Goal: Task Accomplishment & Management: Manage account settings

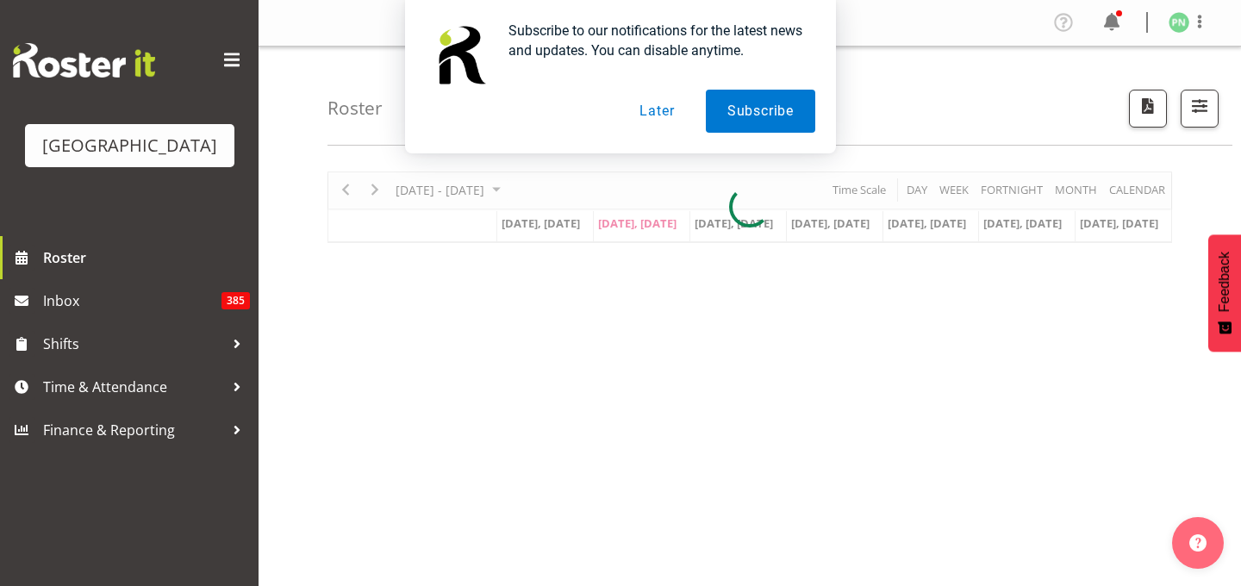
click at [648, 115] on button "Later" at bounding box center [657, 111] width 78 height 43
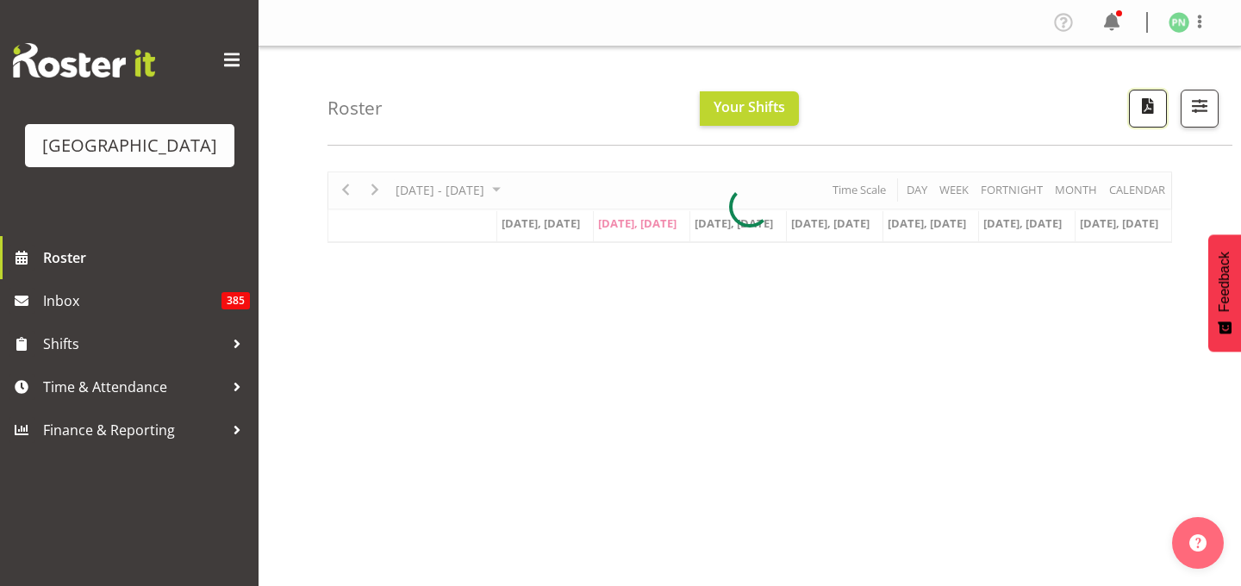
click at [1137, 117] on span "button" at bounding box center [1148, 106] width 22 height 22
click at [1207, 107] on button "button" at bounding box center [1200, 109] width 38 height 38
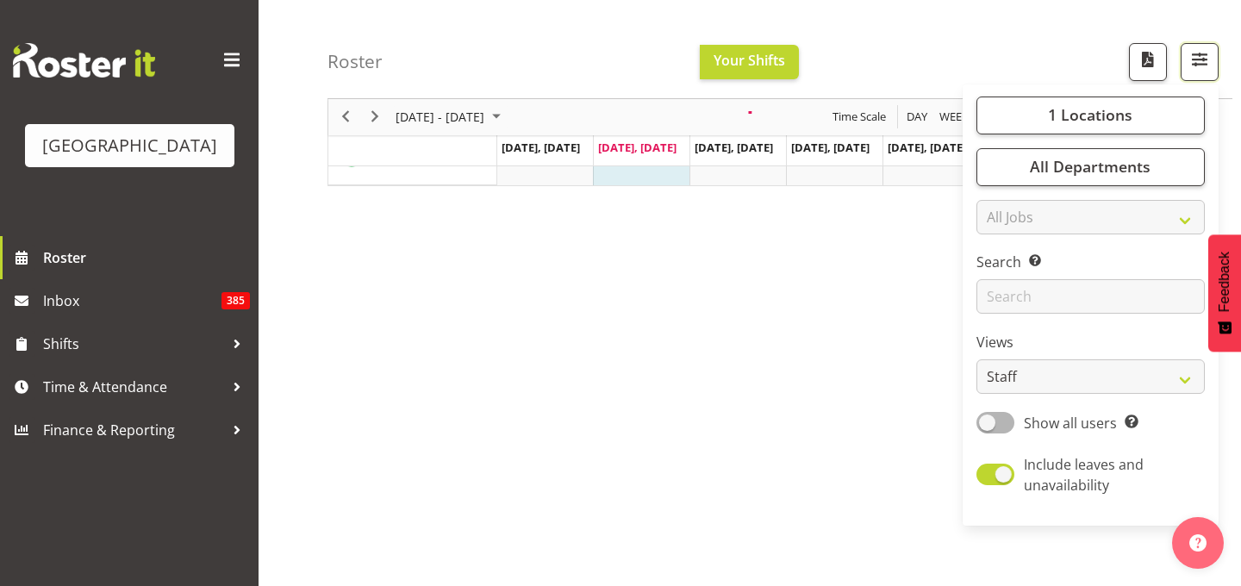
scroll to position [121, 0]
click at [977, 434] on span at bounding box center [996, 423] width 38 height 22
click at [977, 428] on input "Show all users Show only rostered employees" at bounding box center [982, 422] width 11 height 11
checkbox input "true"
click at [1137, 59] on span "button" at bounding box center [1148, 59] width 22 height 22
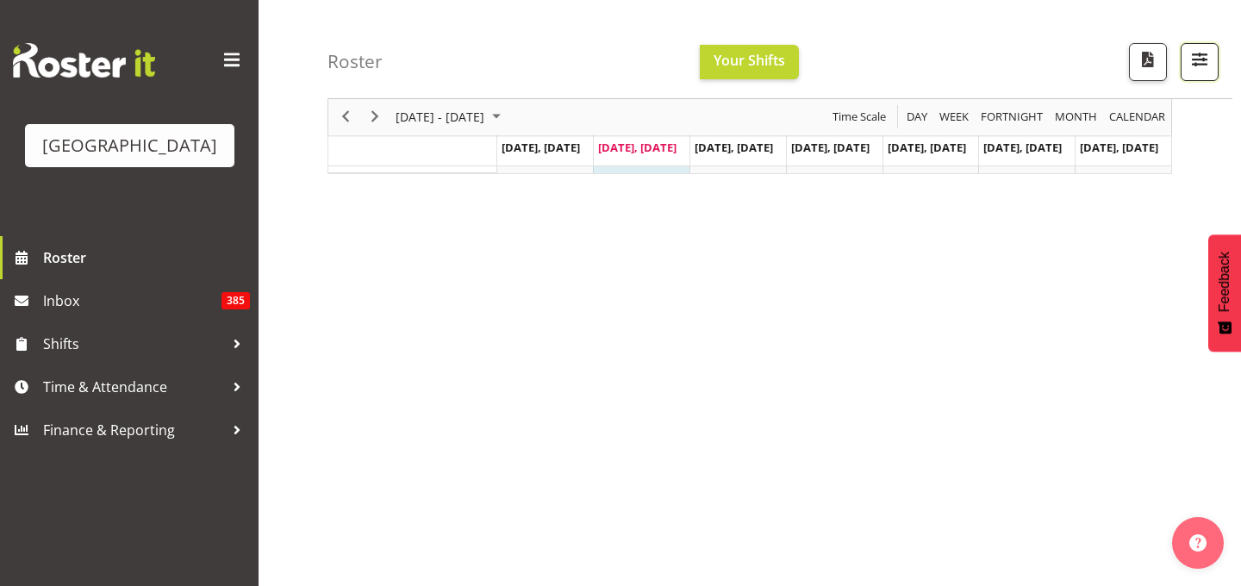
click at [1189, 61] on span "button" at bounding box center [1200, 59] width 22 height 22
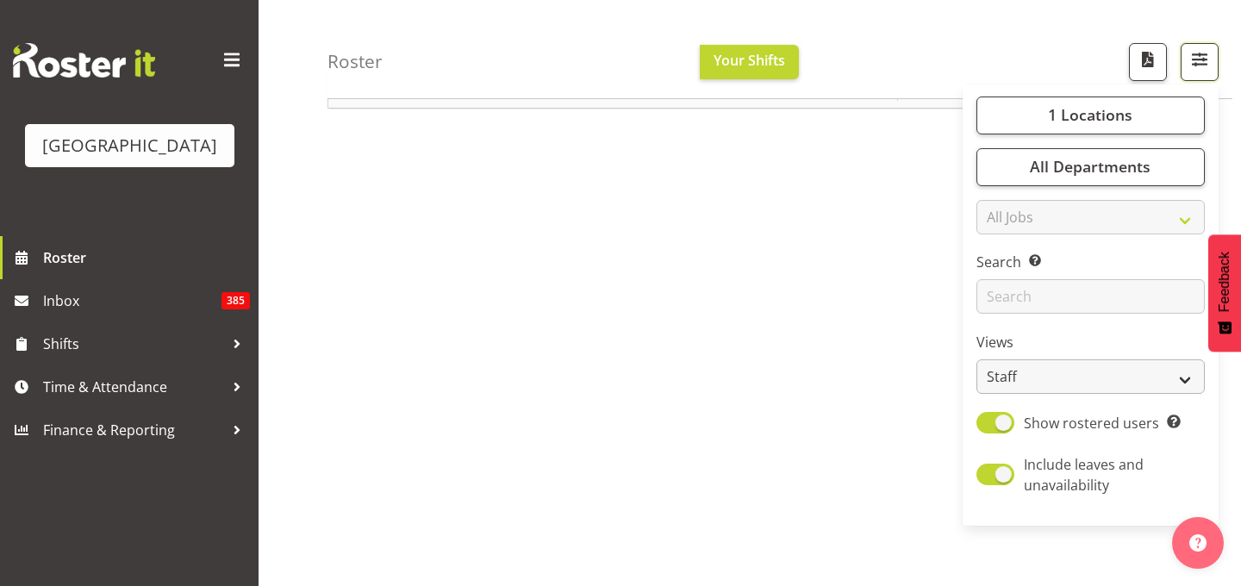
scroll to position [278, 0]
click at [1046, 178] on span "All Departments" at bounding box center [1090, 167] width 121 height 21
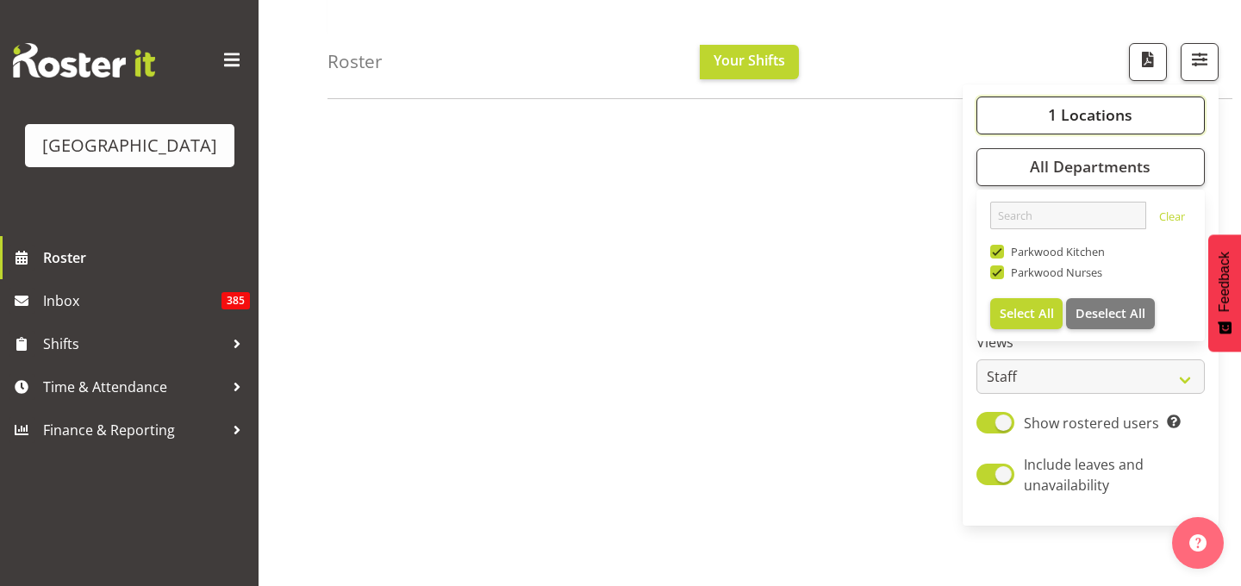
click at [1048, 126] on span "1 Locations" at bounding box center [1090, 115] width 84 height 21
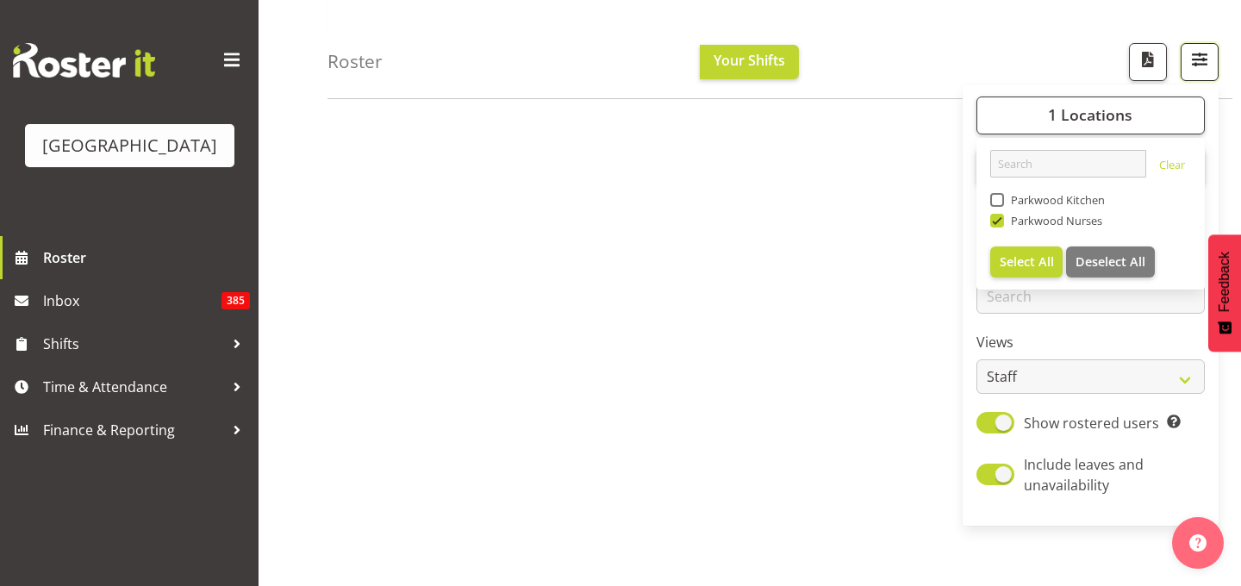
click at [1181, 70] on button "button" at bounding box center [1200, 62] width 38 height 38
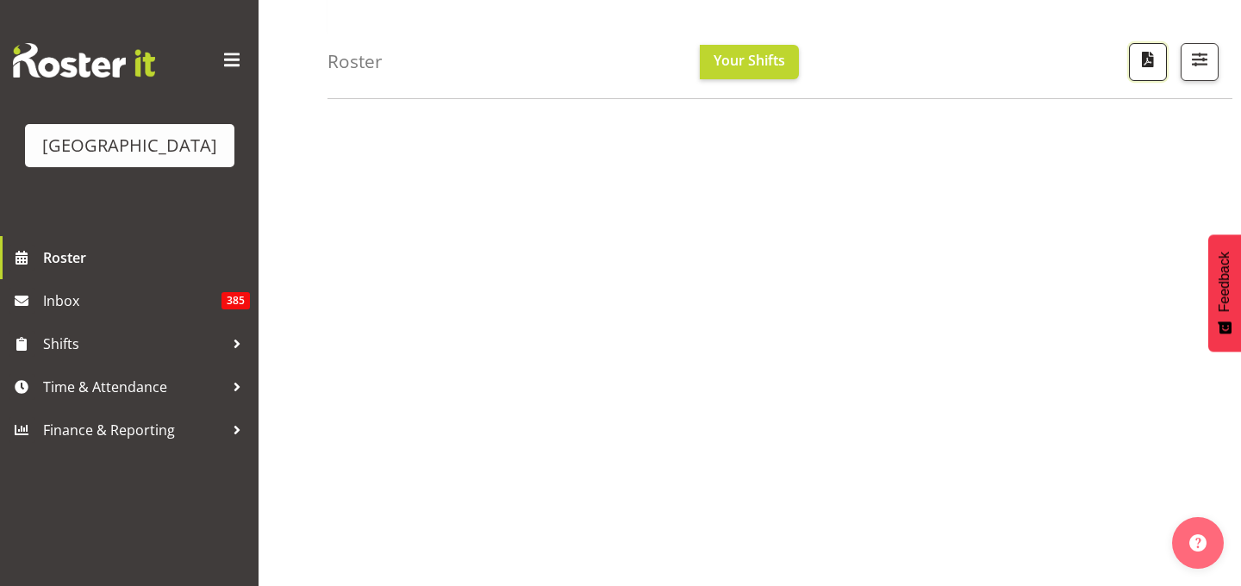
click at [1138, 70] on span "button" at bounding box center [1148, 59] width 22 height 22
click at [1137, 66] on span "button" at bounding box center [1148, 59] width 22 height 22
click at [1189, 67] on span "button" at bounding box center [1200, 59] width 22 height 22
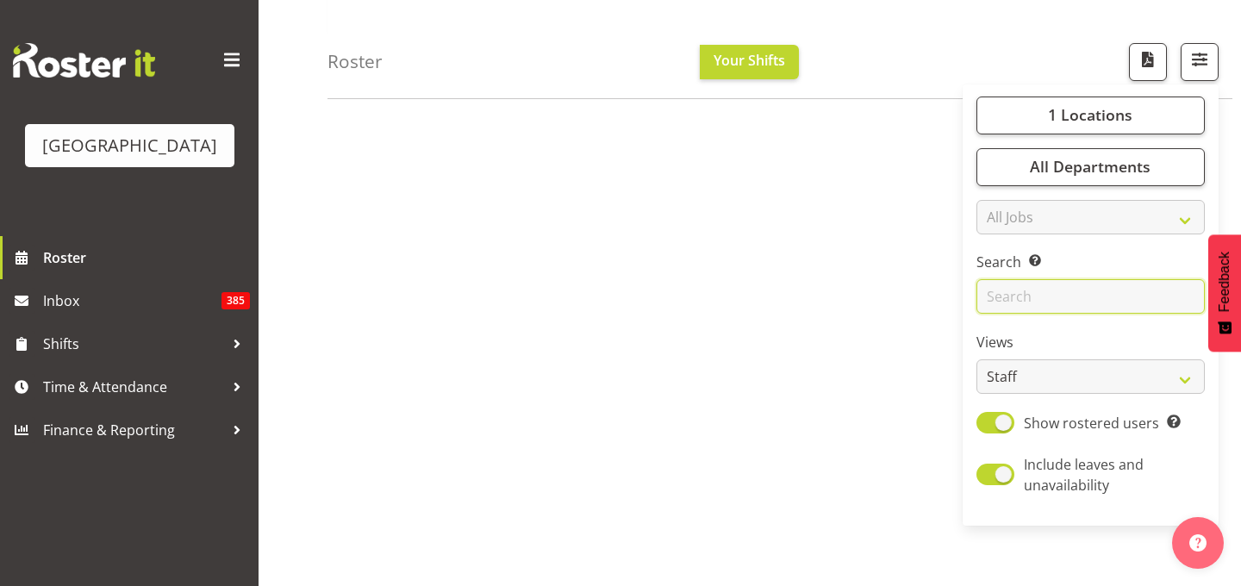
click at [1140, 315] on input "text" at bounding box center [1091, 297] width 228 height 34
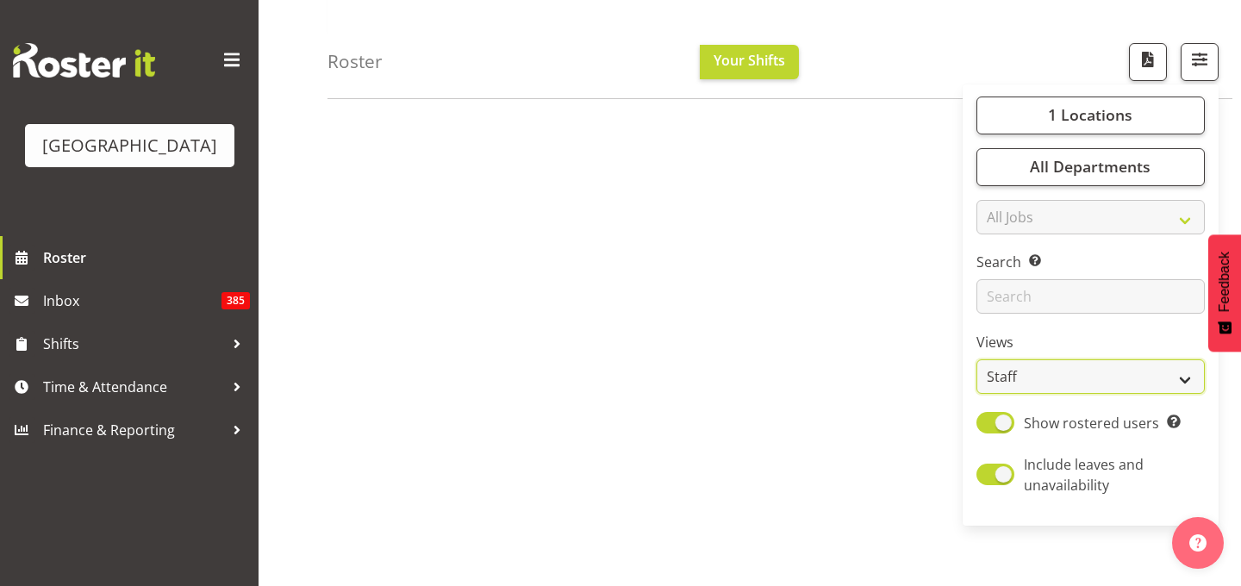
click at [1176, 395] on select "Staff Role Shift - Horizontal Shift - Vertical Staff - Location" at bounding box center [1091, 377] width 228 height 34
select select "shiftH"
click at [977, 395] on select "Staff Role Shift - Horizontal Shift - Vertical Staff - Location" at bounding box center [1091, 377] width 228 height 34
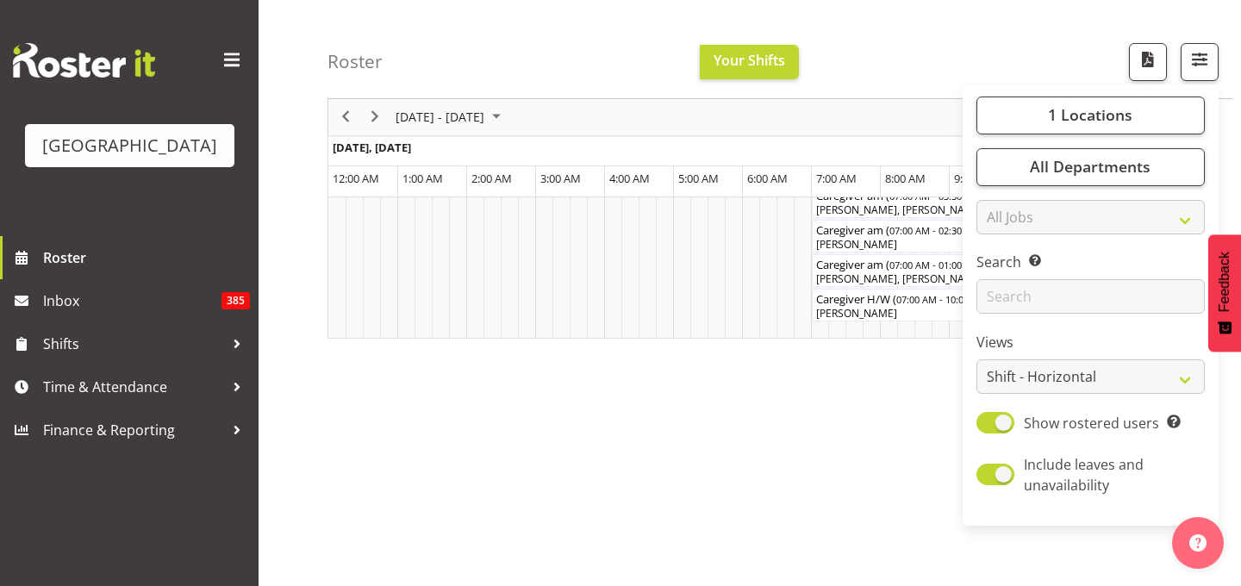
click at [1026, 46] on div "Roster Your Shifts 1 Locations [GEOGRAPHIC_DATA] Kitchen [GEOGRAPHIC_DATA] Sele…" at bounding box center [780, 49] width 905 height 99
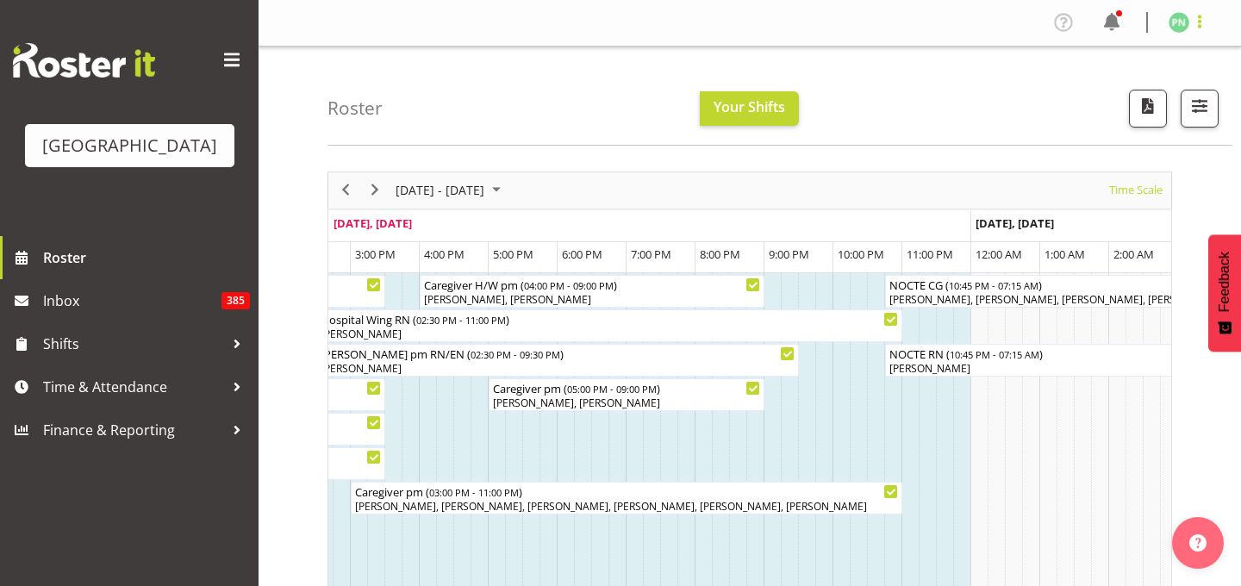
click at [1195, 23] on span at bounding box center [1200, 21] width 21 height 21
click at [1083, 106] on link "Log Out" at bounding box center [1128, 90] width 166 height 31
